Goal: Task Accomplishment & Management: Manage account settings

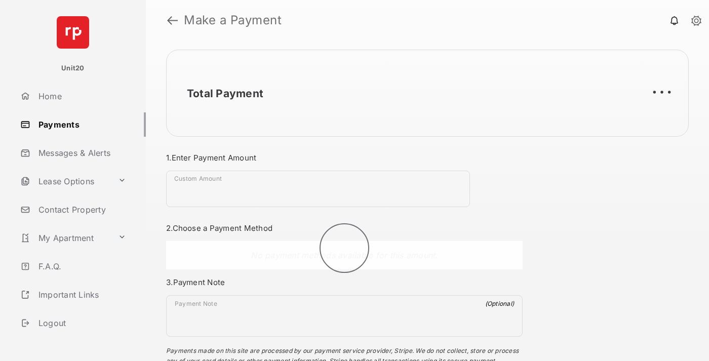
click at [79, 124] on link "Payments" at bounding box center [81, 124] width 130 height 24
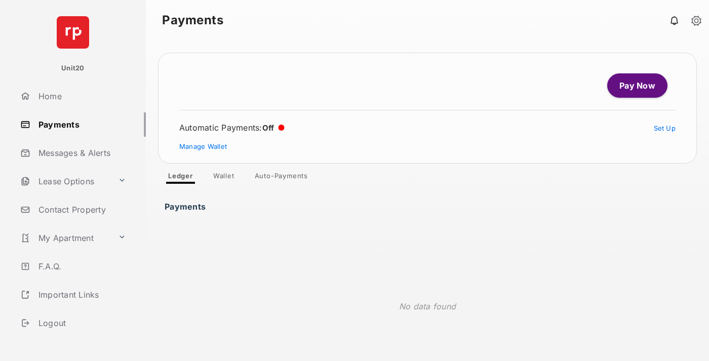
click at [282, 178] on link "Auto-Payments" at bounding box center [281, 178] width 69 height 12
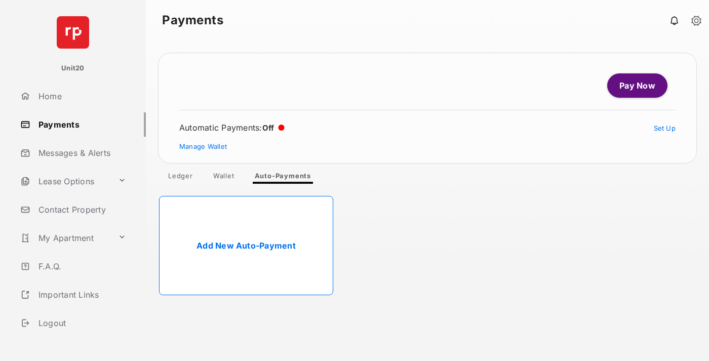
click at [246, 246] on link "Add New Auto-Payment" at bounding box center [246, 245] width 174 height 99
